Goal: Information Seeking & Learning: Learn about a topic

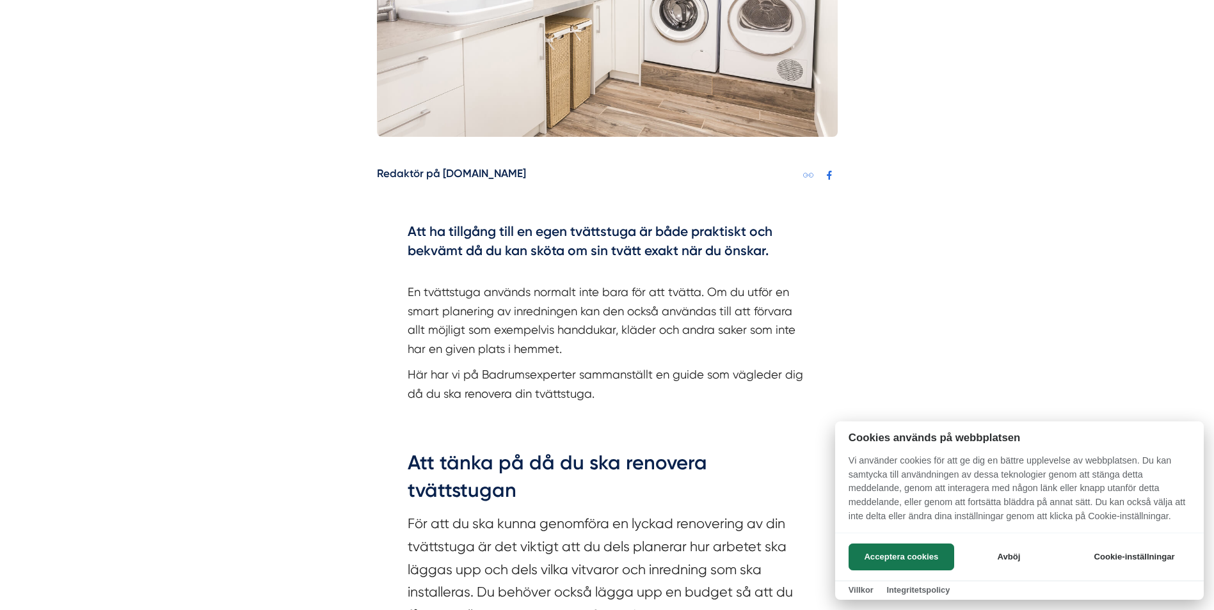
scroll to position [576, 0]
click at [896, 553] on button "Acceptera cookies" at bounding box center [902, 557] width 106 height 27
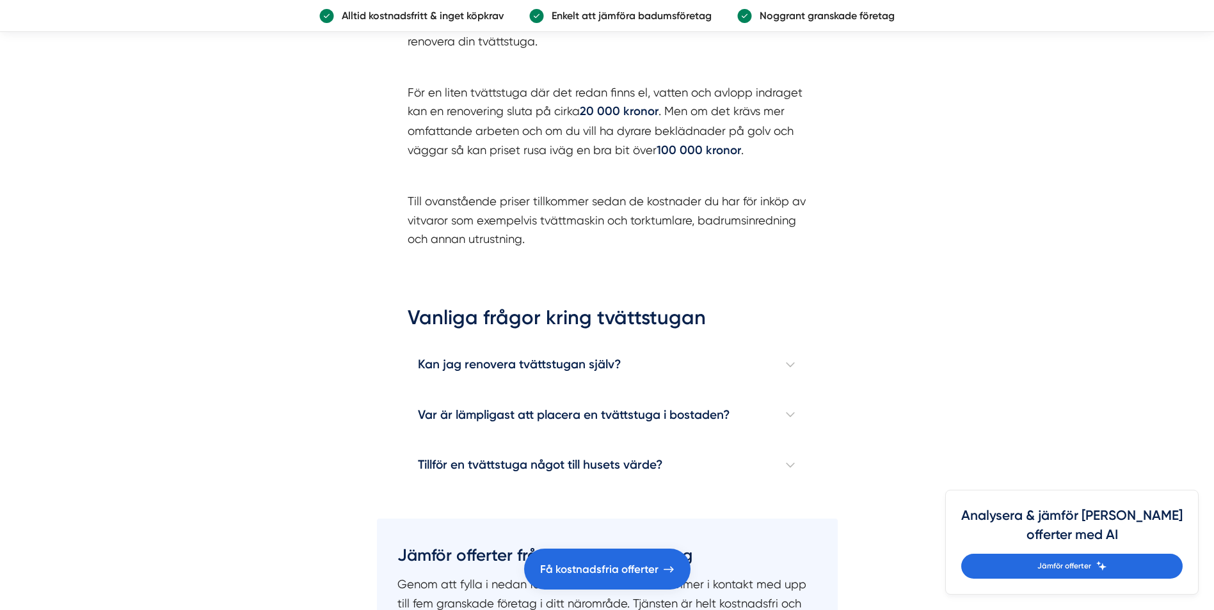
scroll to position [3775, 0]
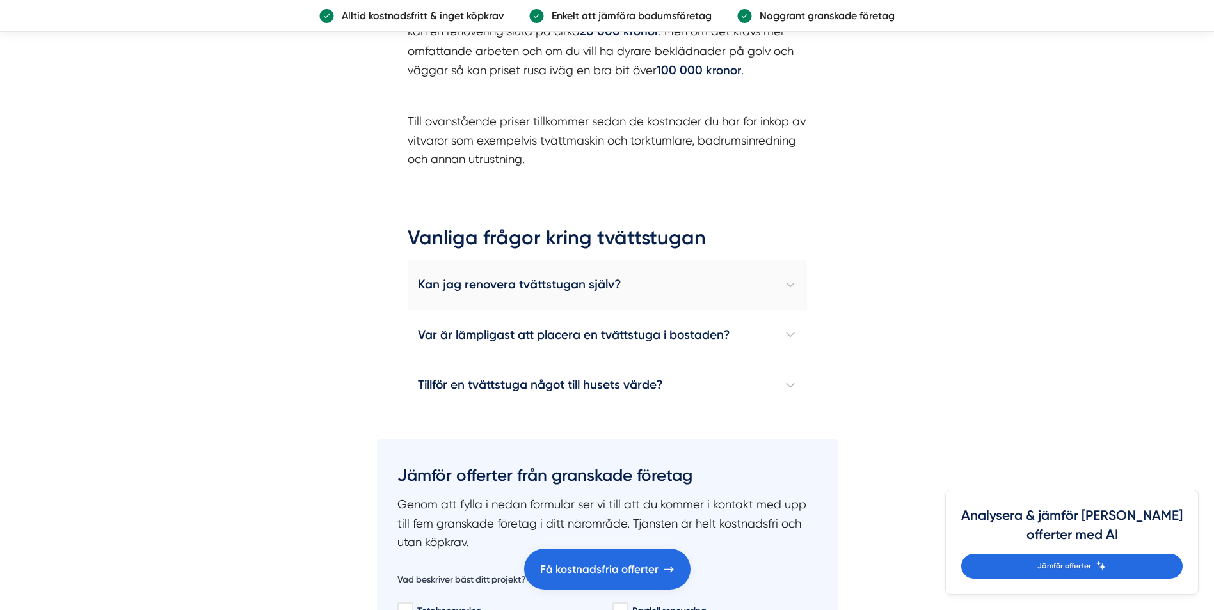
click at [602, 284] on h4 "Kan jag renovera tvättstugan själv?" at bounding box center [607, 285] width 399 height 50
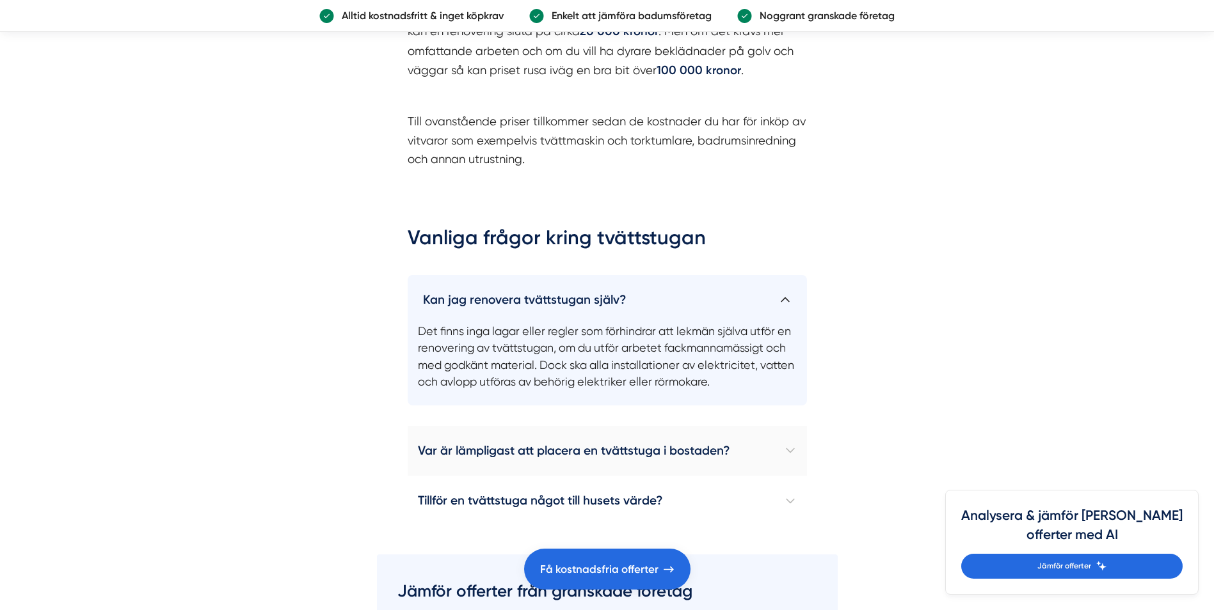
click at [589, 451] on h4 "Var är lämpligast att placera en tvättstuga i bostaden?" at bounding box center [607, 451] width 399 height 50
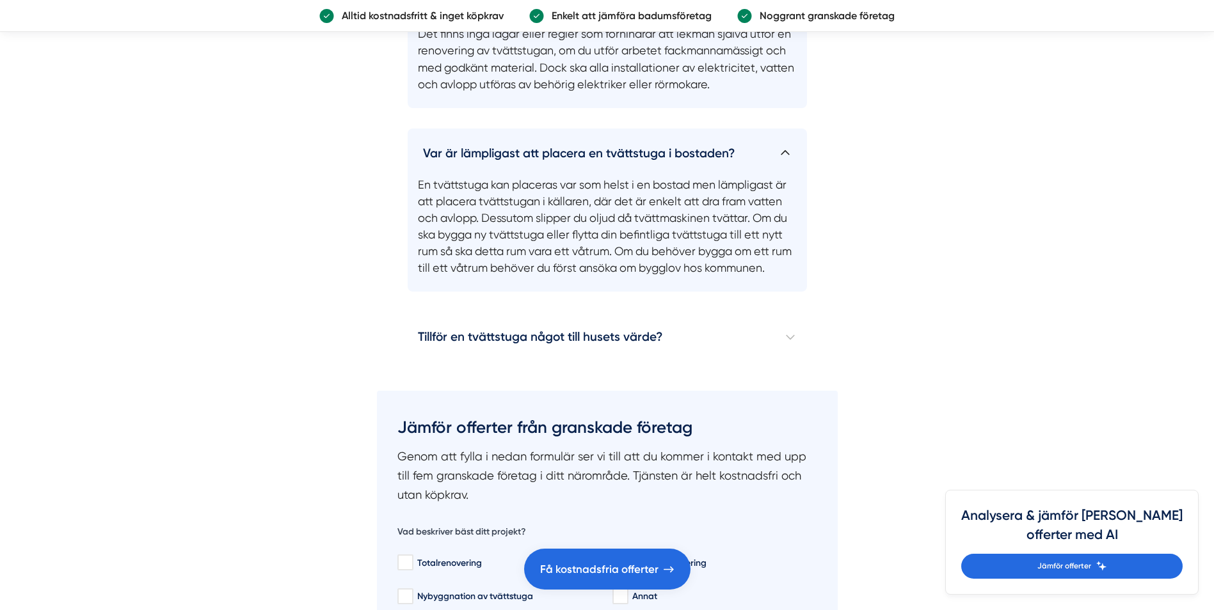
scroll to position [4095, 0]
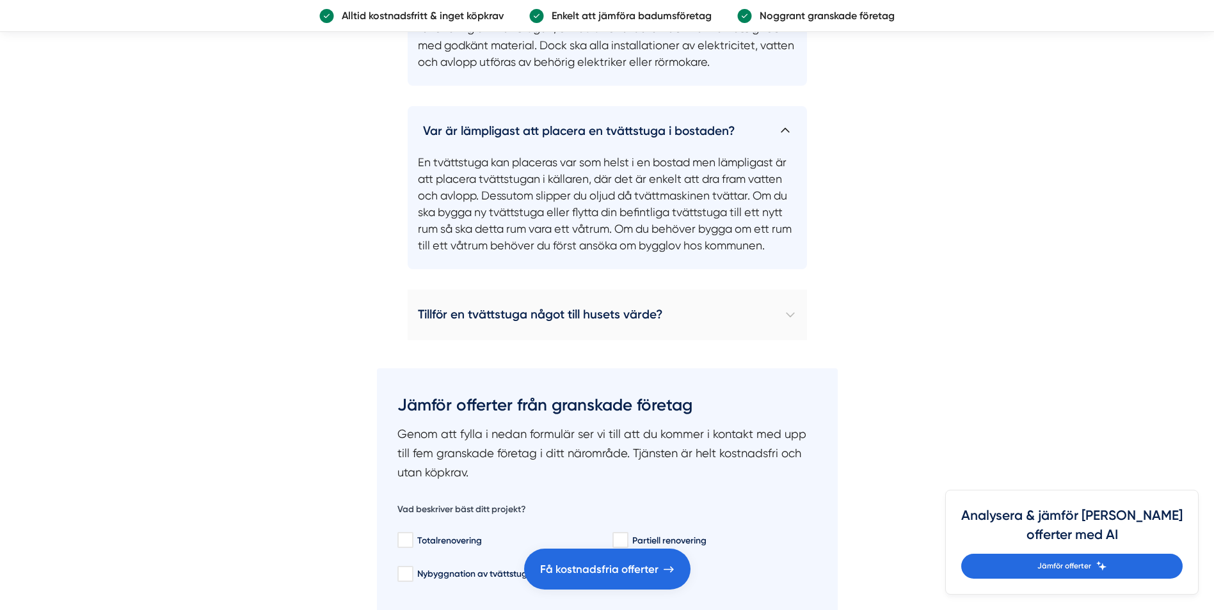
click at [607, 322] on h4 "Tillför en tvättstuga något till husets värde?" at bounding box center [607, 315] width 399 height 50
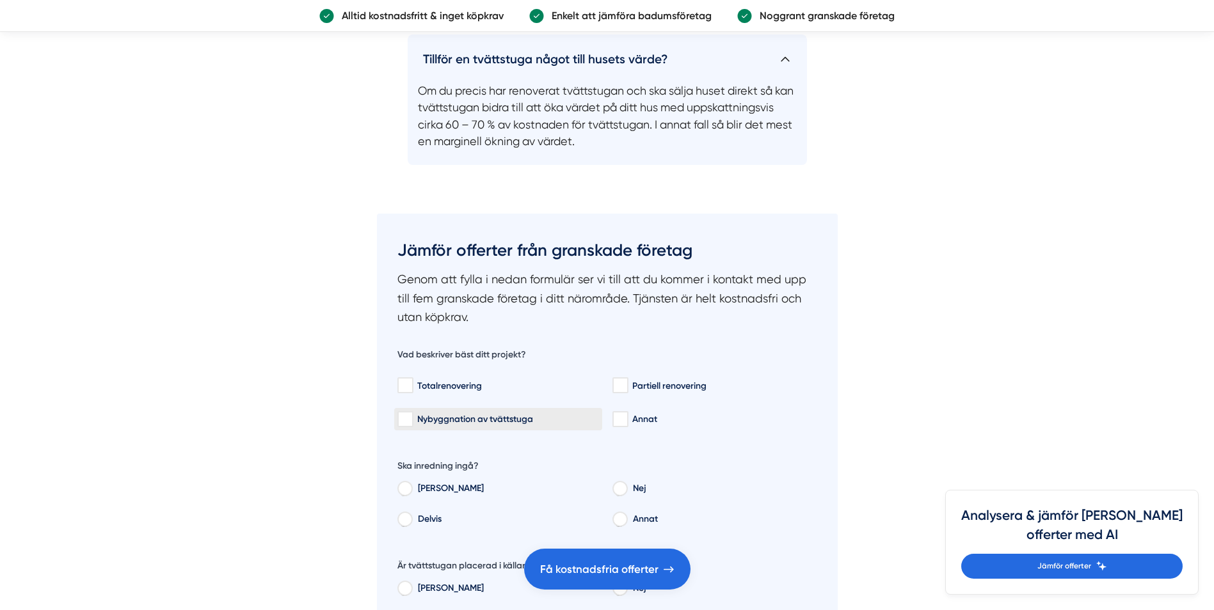
scroll to position [4351, 0]
click at [409, 384] on input "Totalrenovering" at bounding box center [404, 385] width 15 height 13
checkbox input "true"
click at [406, 493] on input "[PERSON_NAME]" at bounding box center [404, 490] width 14 height 12
radio input "true"
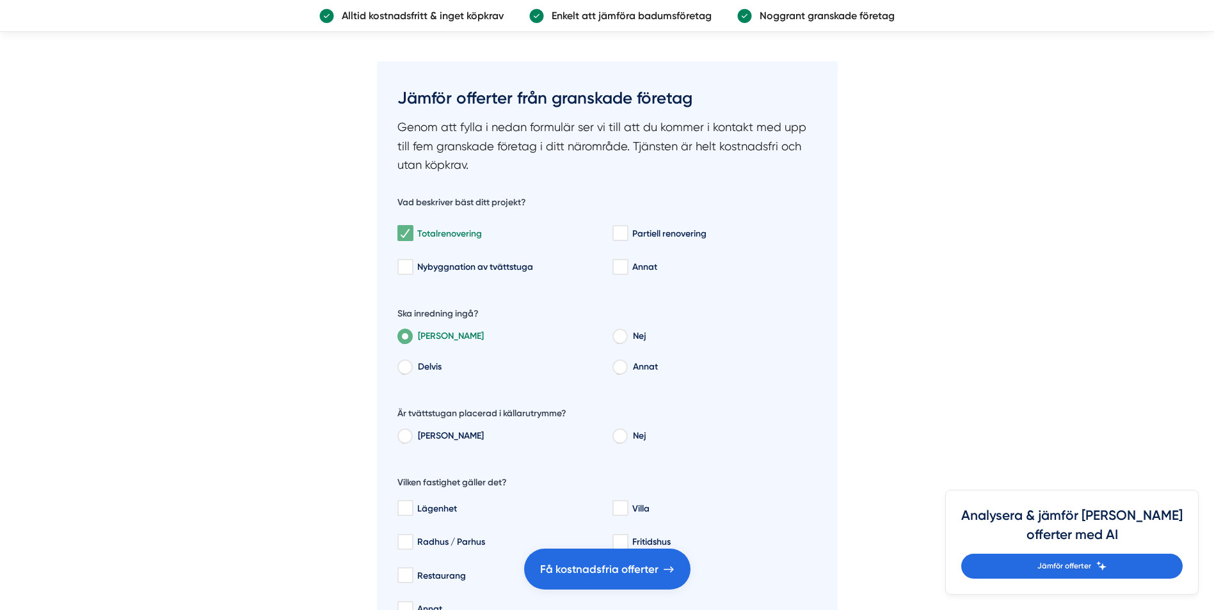
scroll to position [4543, 0]
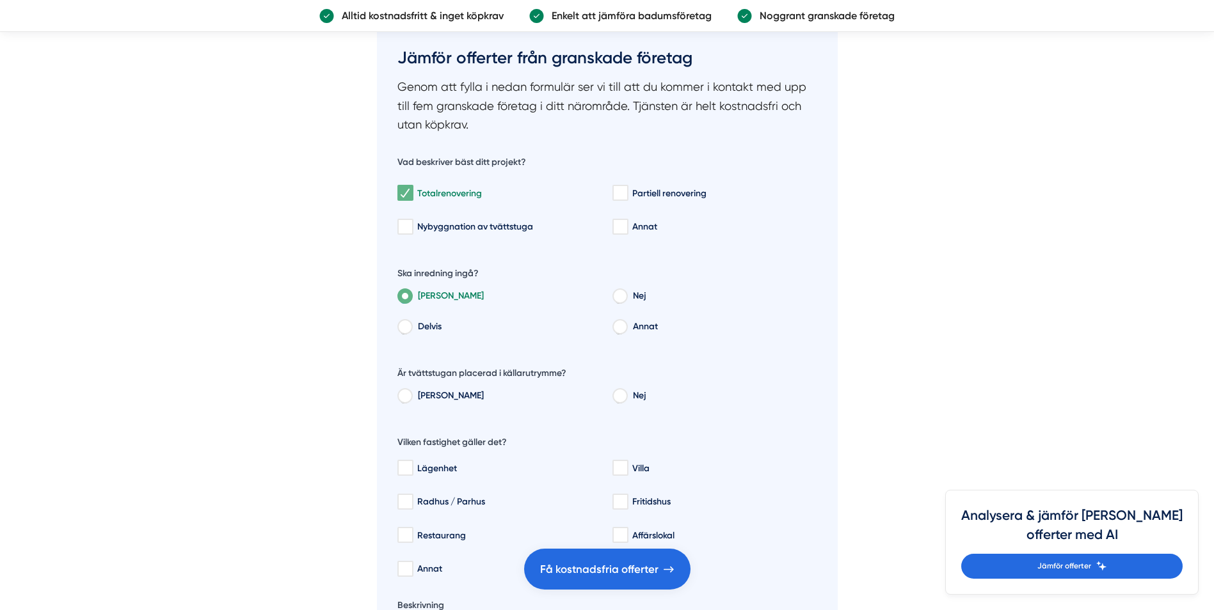
click at [620, 397] on input "Nej" at bounding box center [619, 398] width 14 height 12
radio input "true"
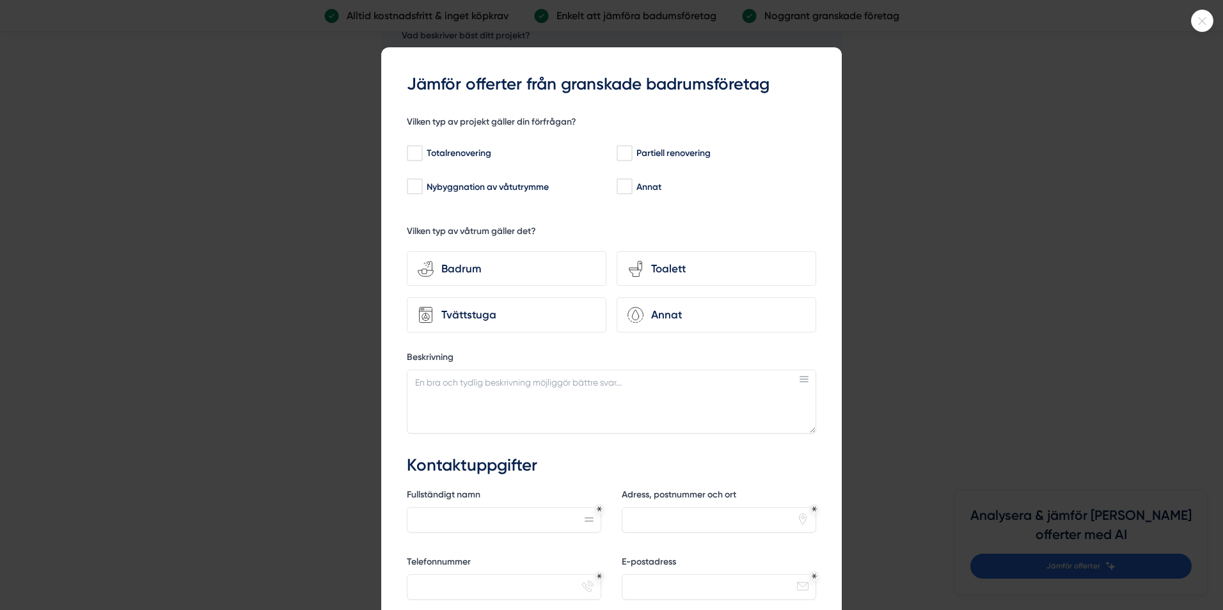
scroll to position [4671, 0]
